Goal: Information Seeking & Learning: Learn about a topic

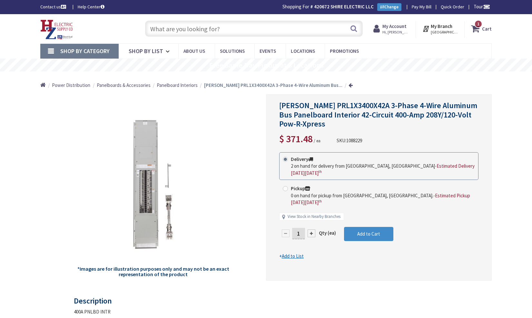
click at [180, 27] on input "text" at bounding box center [254, 29] width 218 height 16
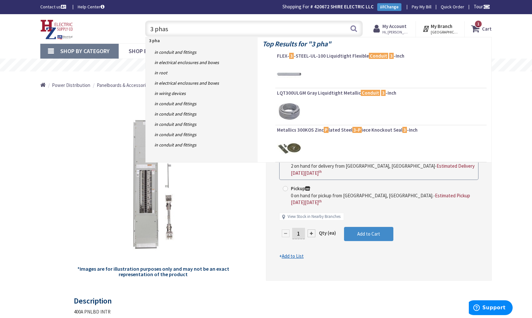
type input "3 phase"
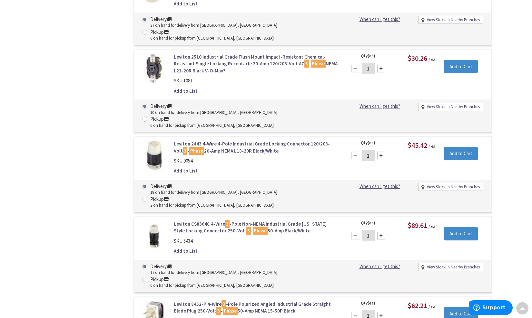
scroll to position [3473, 0]
